Goal: Task Accomplishment & Management: Manage account settings

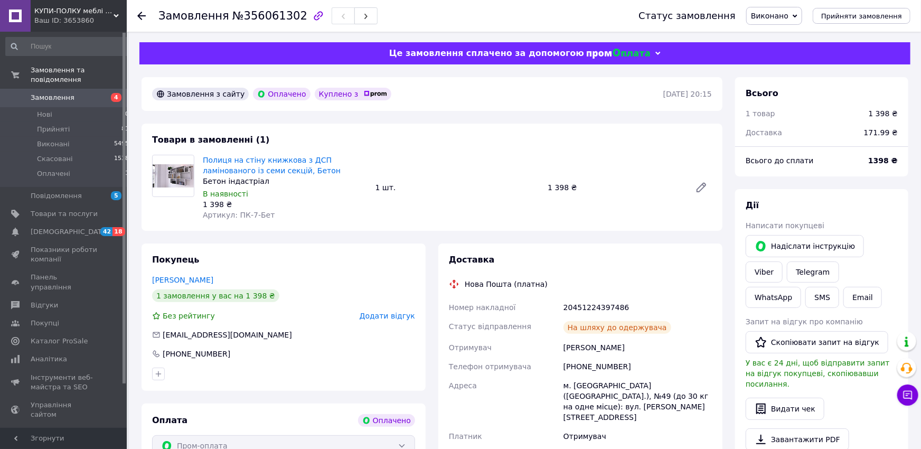
click at [61, 93] on span "Замовлення" at bounding box center [53, 98] width 44 height 10
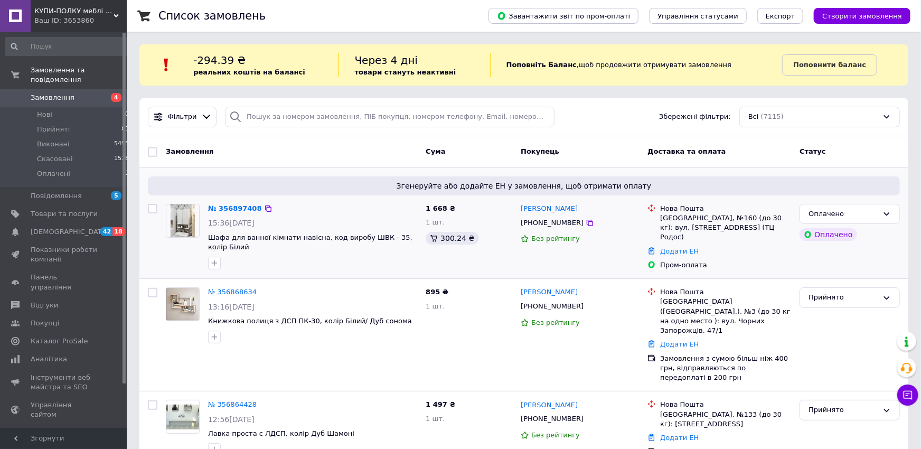
click at [227, 203] on div "№ 356897408" at bounding box center [235, 209] width 56 height 12
click at [241, 210] on link "№ 356897408" at bounding box center [235, 208] width 54 height 8
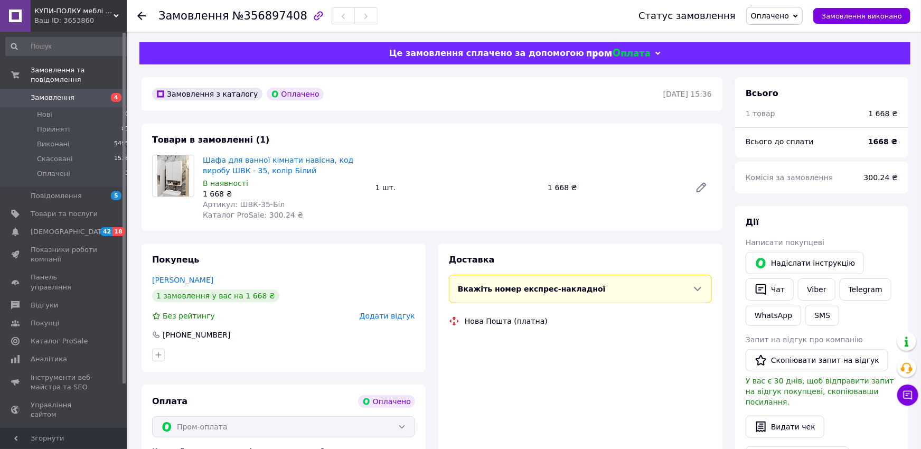
click at [782, 17] on span "Оплачено" at bounding box center [770, 16] width 38 height 8
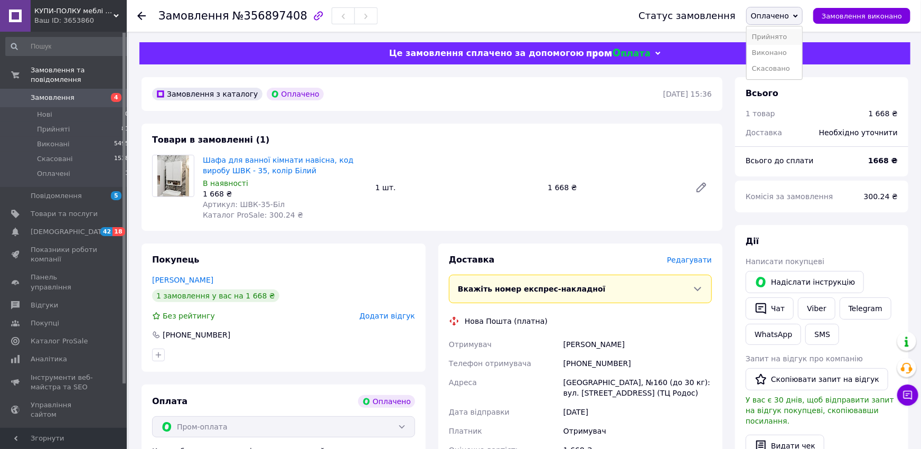
click at [785, 33] on li "Прийнято" at bounding box center [774, 37] width 55 height 16
click at [674, 346] on div "Отримувач ткаченко Оксана Телефон отримувача +380967320525 Адреса Одеса, №160 (…" at bounding box center [580, 397] width 267 height 125
copy div "Отримувач ткаченко Оксана"
drag, startPoint x: 578, startPoint y: 363, endPoint x: 662, endPoint y: 364, distance: 83.4
click at [658, 363] on div "[PHONE_NUMBER]" at bounding box center [637, 363] width 153 height 19
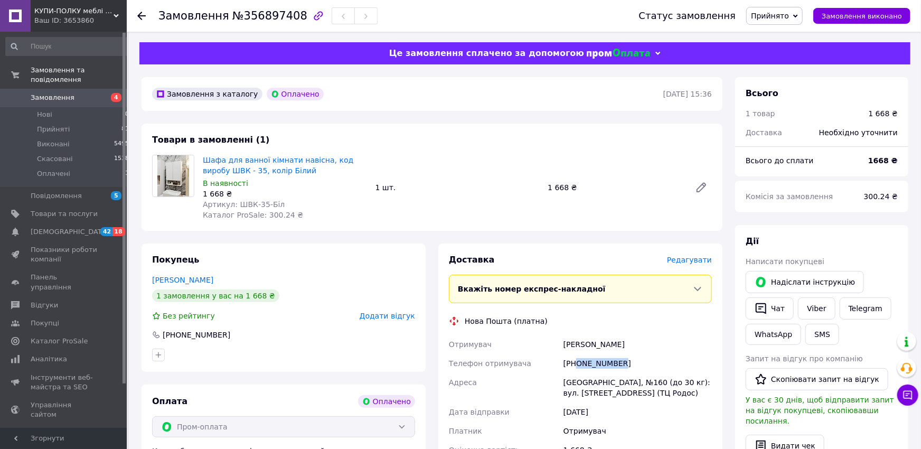
copy div "0967320525"
drag, startPoint x: 602, startPoint y: 344, endPoint x: 664, endPoint y: 337, distance: 61.6
click at [675, 340] on div "Отримувач ткаченко Оксана Телефон отримувача +380967320525 Адреса Одеса, №160 (…" at bounding box center [580, 397] width 267 height 125
copy div "Отримувач ткаченко Оксана"
drag, startPoint x: 577, startPoint y: 364, endPoint x: 629, endPoint y: 363, distance: 52.3
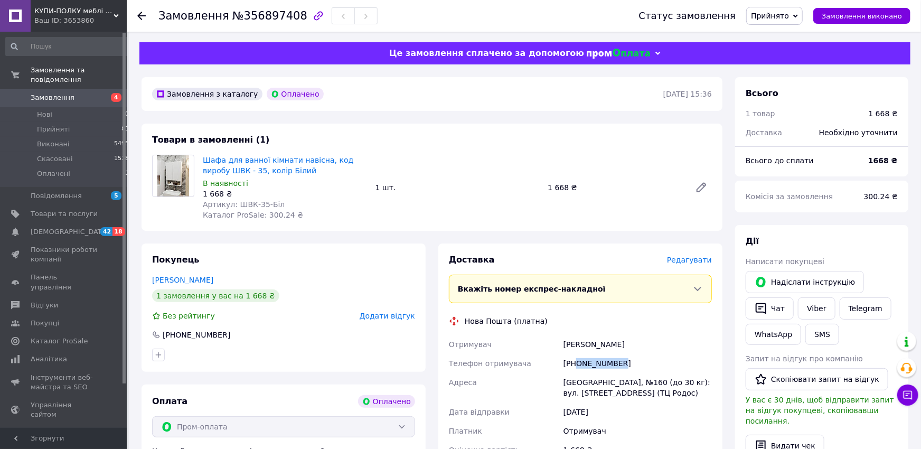
click at [629, 363] on div "[PHONE_NUMBER]" at bounding box center [637, 363] width 153 height 19
copy div "0967320525"
drag, startPoint x: 236, startPoint y: 204, endPoint x: 261, endPoint y: 203, distance: 24.8
click at [261, 203] on span "Артикул: ШВК-35-Біл" at bounding box center [244, 204] width 82 height 8
copy span "ШВК-35"
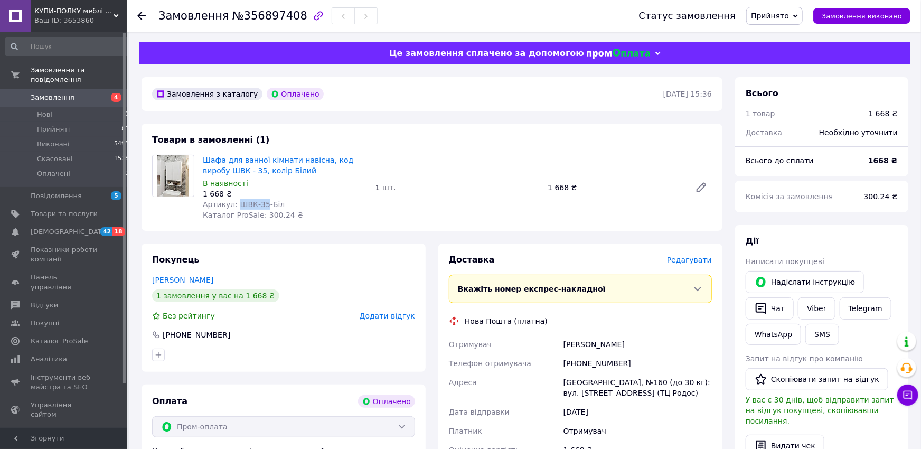
click at [58, 93] on span "Замовлення" at bounding box center [53, 98] width 44 height 10
